Goal: Navigation & Orientation: Understand site structure

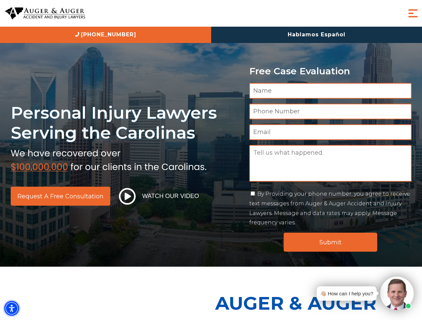
click at [12, 309] on img "Accessibility Menu" at bounding box center [11, 308] width 15 height 15
